Goal: Transaction & Acquisition: Subscribe to service/newsletter

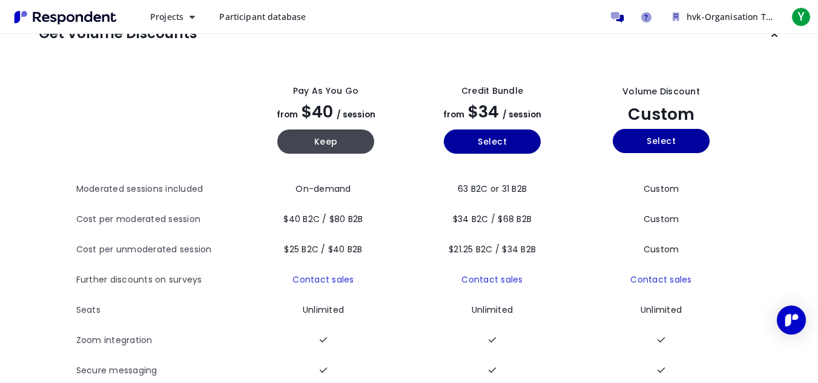
scroll to position [36, 0]
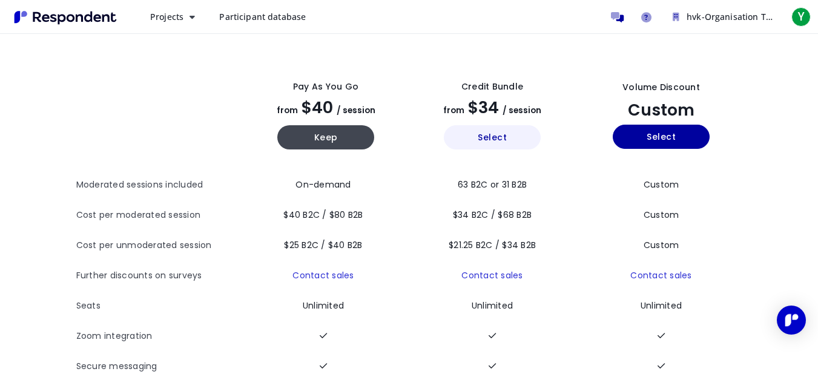
click at [487, 143] on button "Select" at bounding box center [492, 137] width 97 height 24
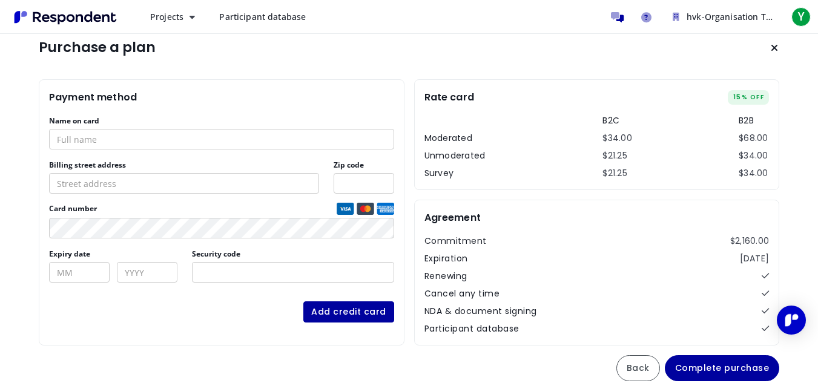
scroll to position [35, 0]
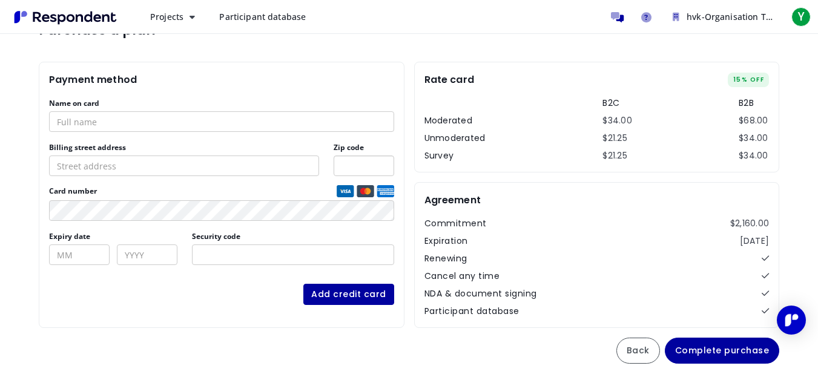
click at [359, 170] on input "Zip code" at bounding box center [364, 166] width 61 height 21
type input "12000"
type input "temara / massira 2, jardins de temara"
click at [214, 170] on input "temara / massira 2, jardins de temara" at bounding box center [184, 166] width 270 height 21
click at [266, 193] on span "Card number" at bounding box center [191, 192] width 285 height 10
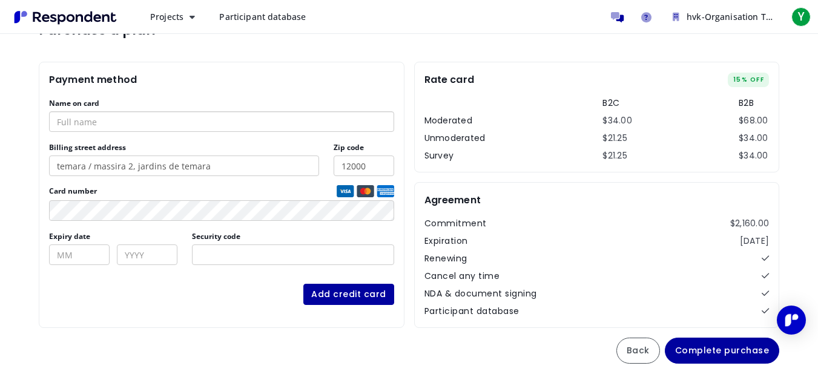
click at [164, 127] on input "Name on card" at bounding box center [221, 121] width 345 height 21
type input "[PERSON_NAME]"
click at [220, 165] on input "temara / massira 2, jardins de temara" at bounding box center [184, 166] width 270 height 21
type input "temara / massira 2"
click at [171, 297] on span "Add credit card" at bounding box center [221, 294] width 345 height 21
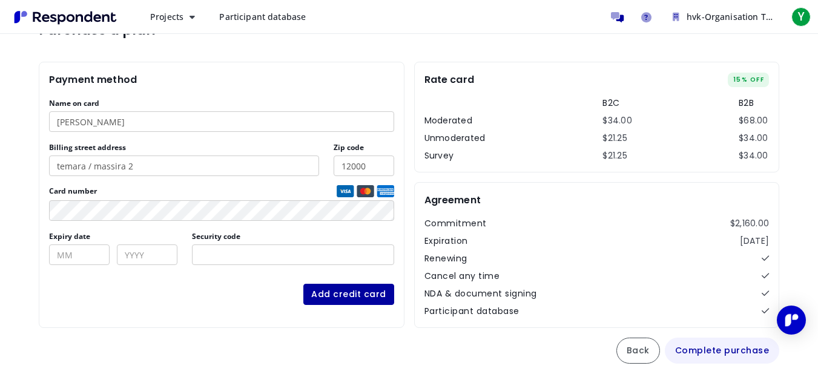
click at [686, 349] on button "Complete purchase" at bounding box center [722, 351] width 115 height 26
click at [387, 191] on img at bounding box center [386, 191] width 18 height 12
click at [363, 192] on img at bounding box center [366, 191] width 18 height 12
click at [719, 346] on button "Complete purchase" at bounding box center [722, 351] width 115 height 26
